Goal: Task Accomplishment & Management: Manage account settings

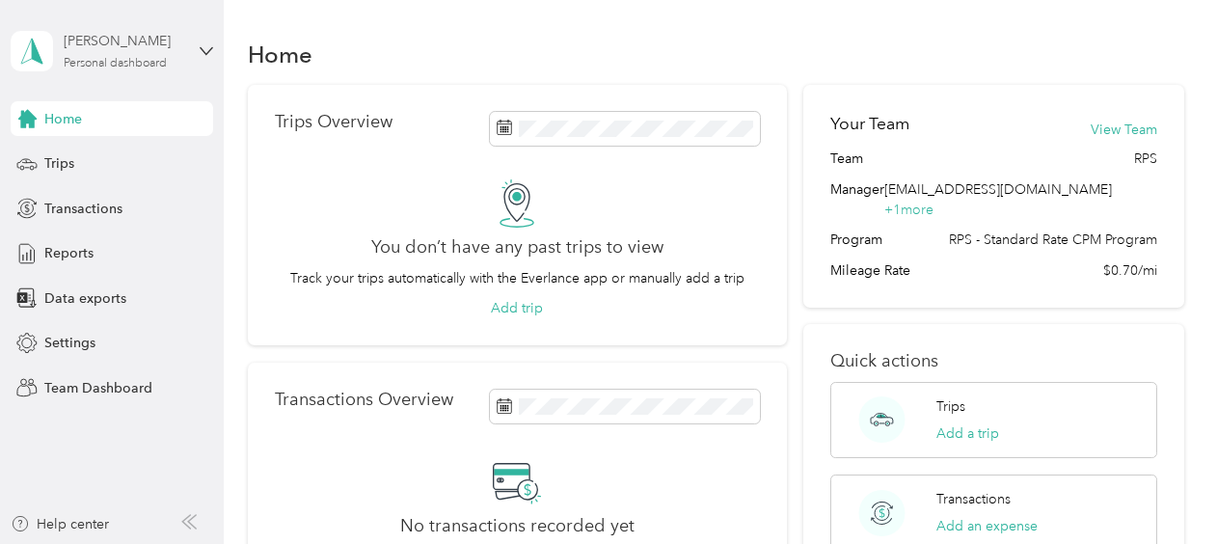
click at [150, 60] on div "Personal dashboard" at bounding box center [115, 64] width 103 height 12
click at [104, 162] on div "Team dashboard" at bounding box center [213, 159] width 379 height 34
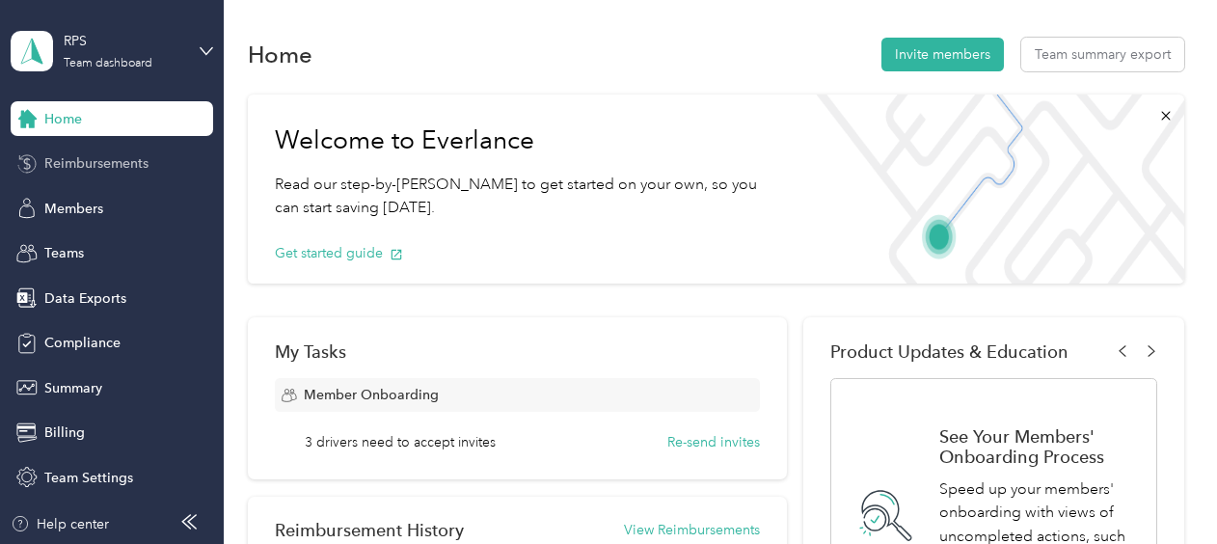
click at [95, 162] on span "Reimbursements" at bounding box center [96, 163] width 104 height 20
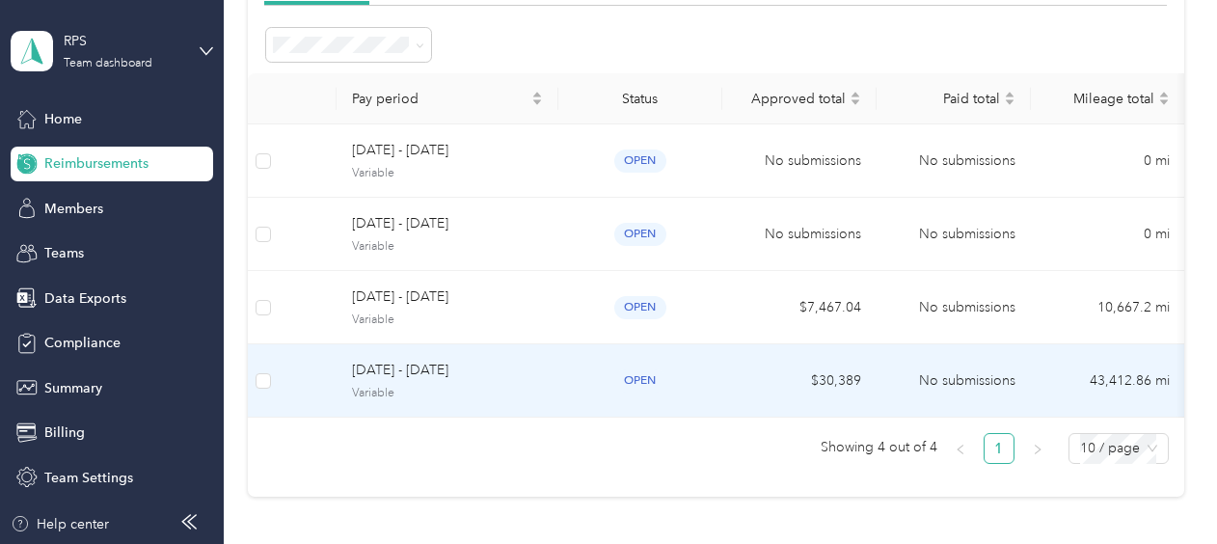
scroll to position [162, 0]
click at [528, 363] on span "[DATE] - [DATE]" at bounding box center [447, 369] width 191 height 21
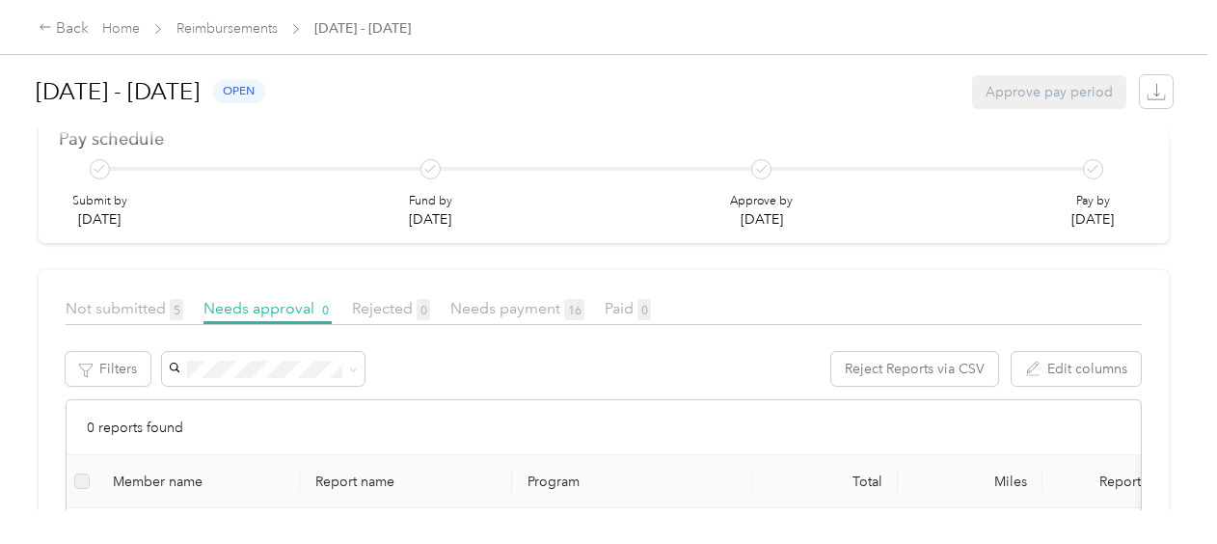
scroll to position [222, 0]
click at [465, 306] on span "Needs payment 16" at bounding box center [517, 309] width 134 height 18
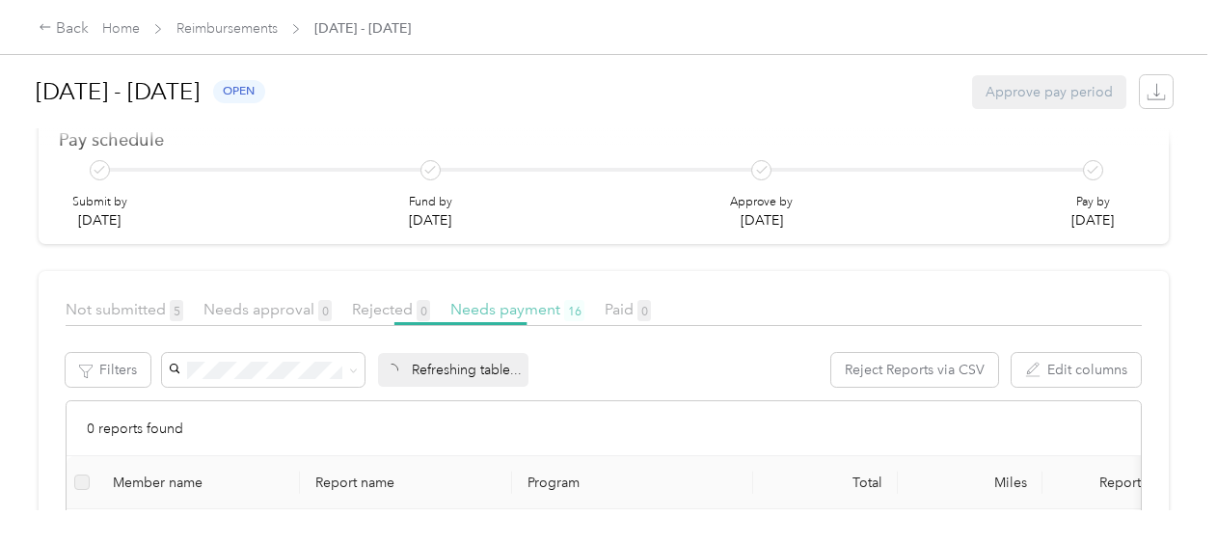
click at [465, 306] on span "Needs payment 16" at bounding box center [517, 309] width 134 height 18
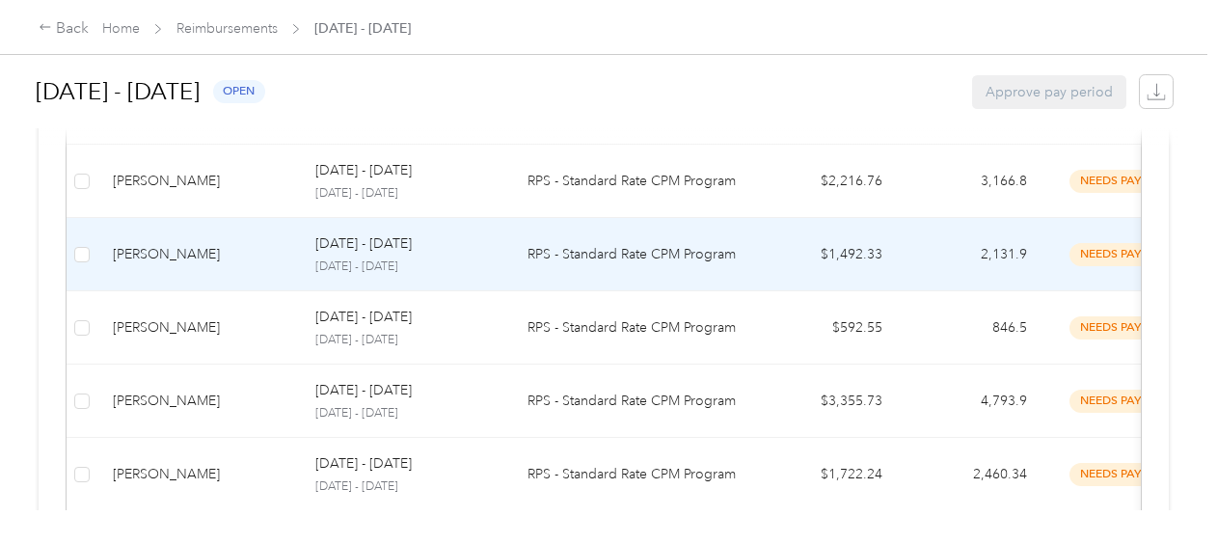
scroll to position [1026, 0]
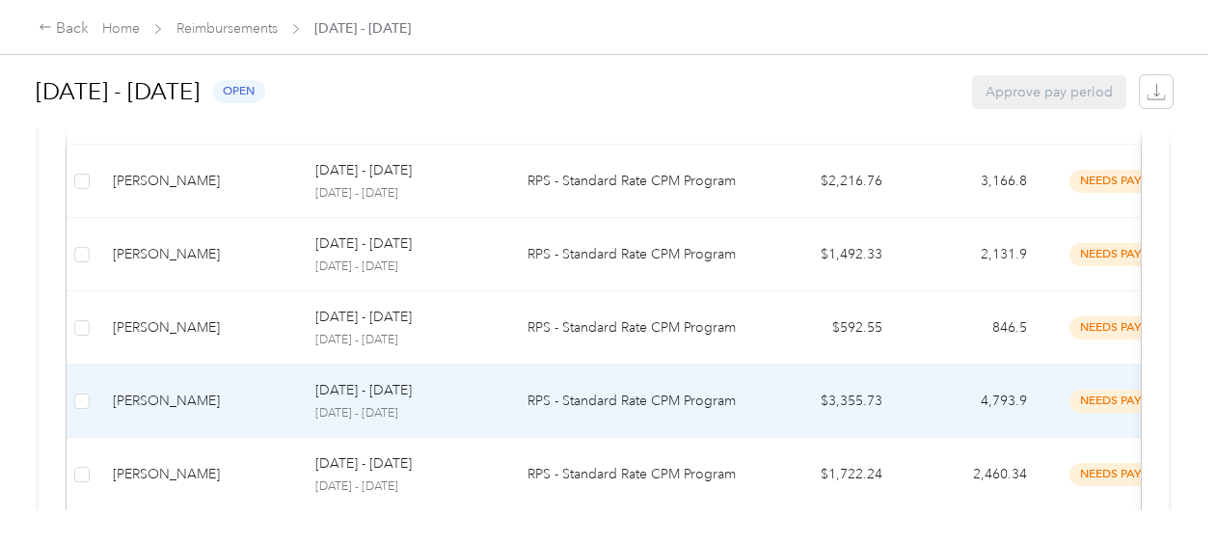
click at [714, 408] on td "RPS - Standard Rate CPM Program" at bounding box center [632, 401] width 241 height 73
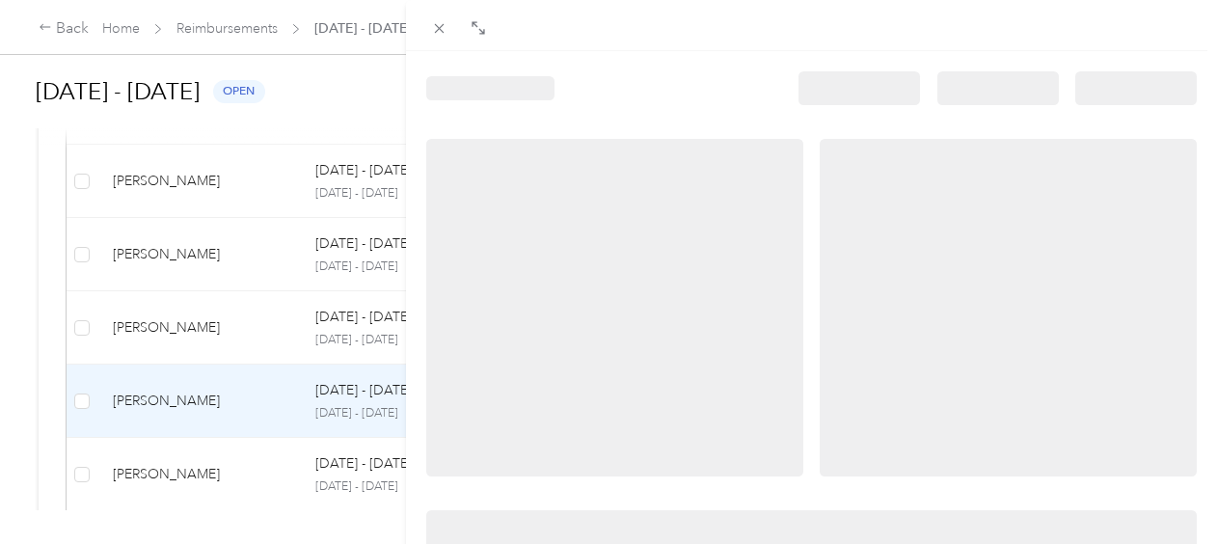
drag, startPoint x: 714, startPoint y: 408, endPoint x: 710, endPoint y: 300, distance: 108.1
click at [710, 300] on div at bounding box center [614, 308] width 377 height 338
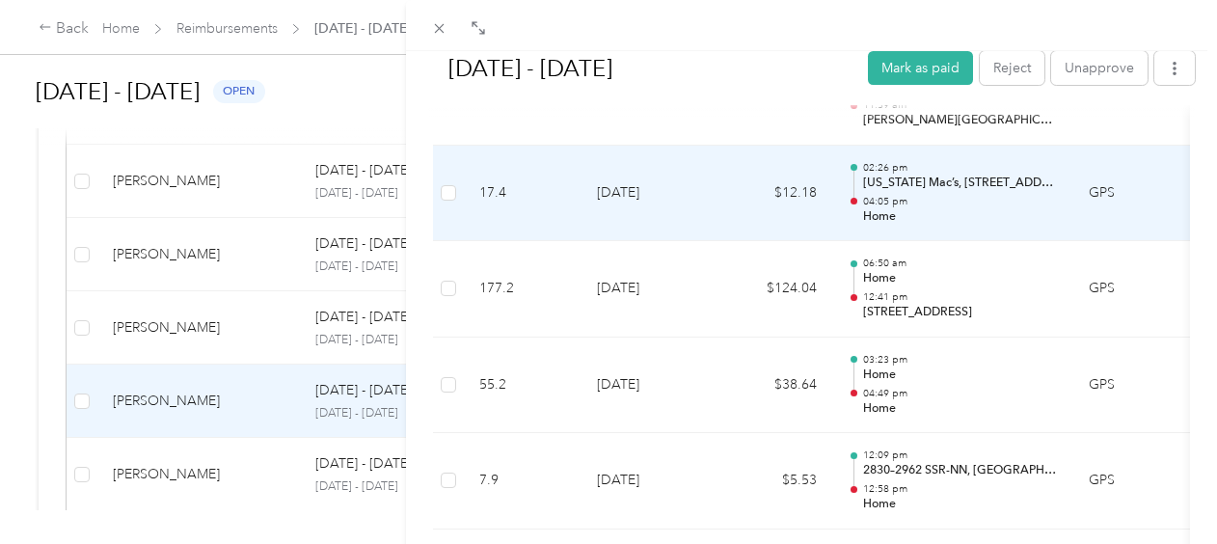
scroll to position [2619, 0]
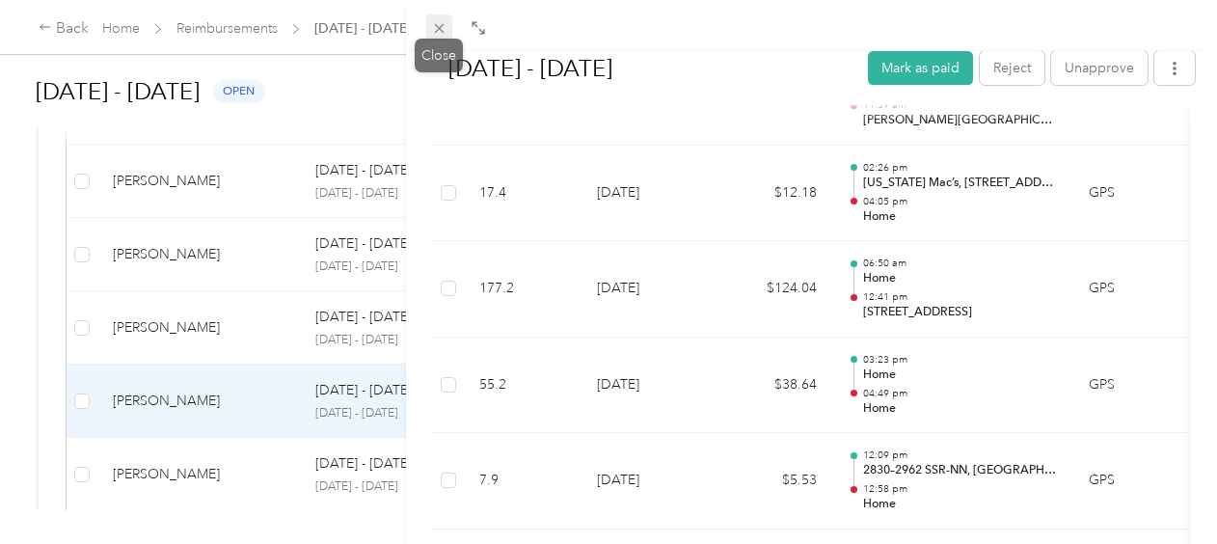
click at [444, 31] on icon at bounding box center [439, 28] width 16 height 16
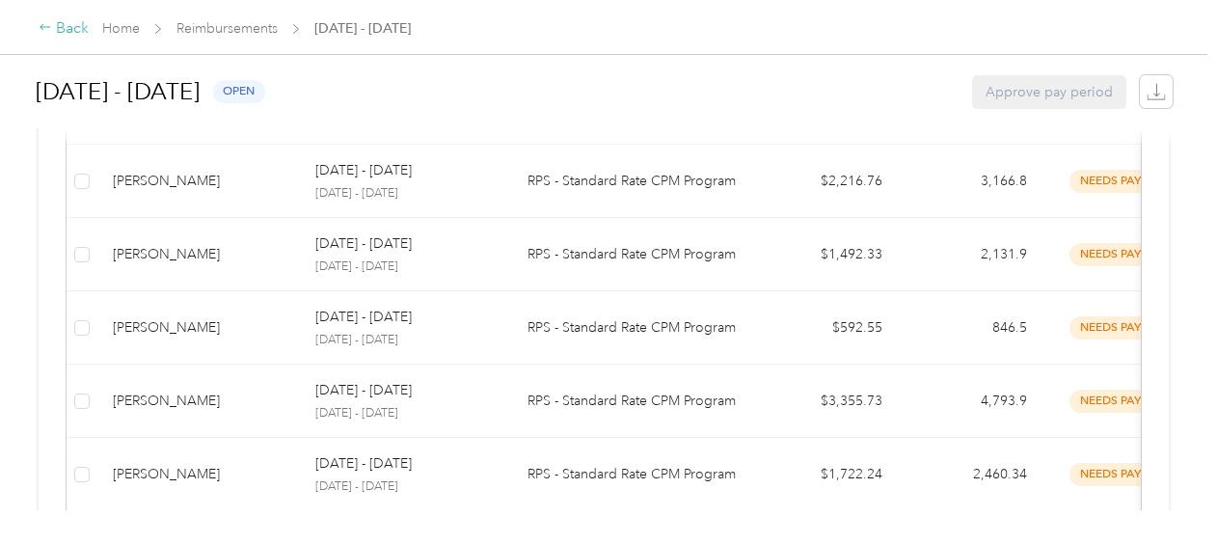
click at [78, 31] on div "Back" at bounding box center [64, 28] width 50 height 23
